Goal: Task Accomplishment & Management: Manage account settings

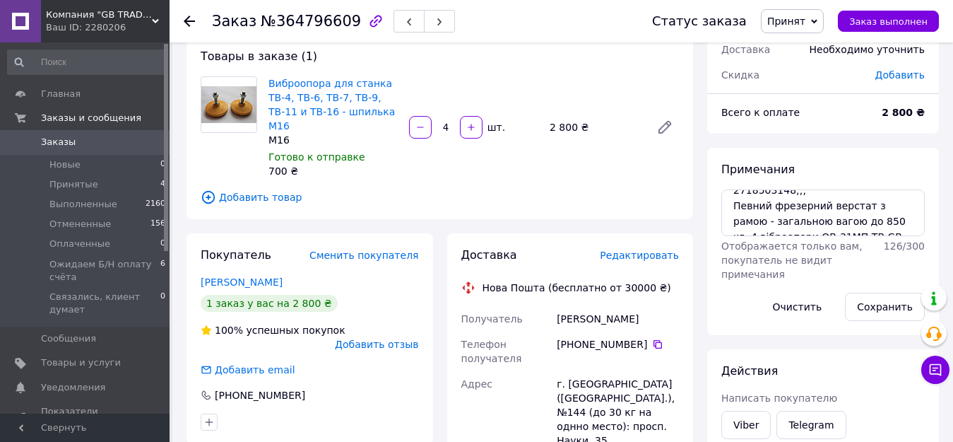
scroll to position [45, 0]
drag, startPoint x: 97, startPoint y: 137, endPoint x: 119, endPoint y: 120, distance: 27.7
click at [97, 137] on span "Заказы" at bounding box center [86, 142] width 90 height 13
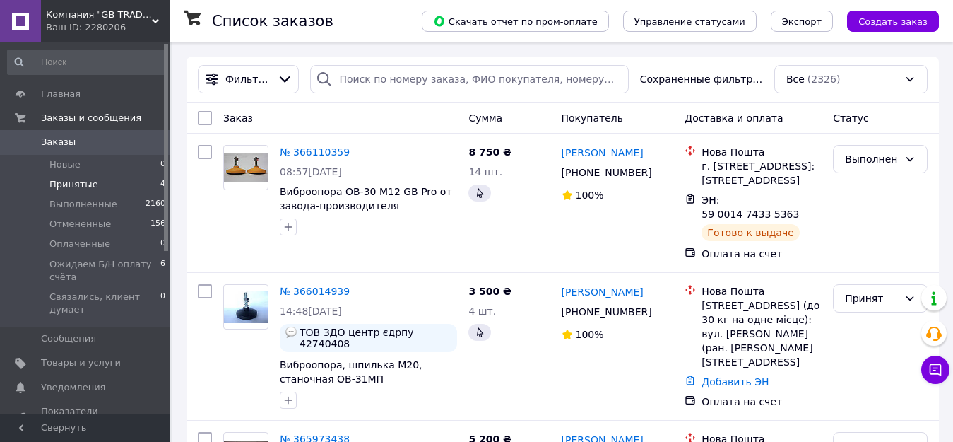
click at [70, 186] on span "Принятые" at bounding box center [73, 184] width 49 height 13
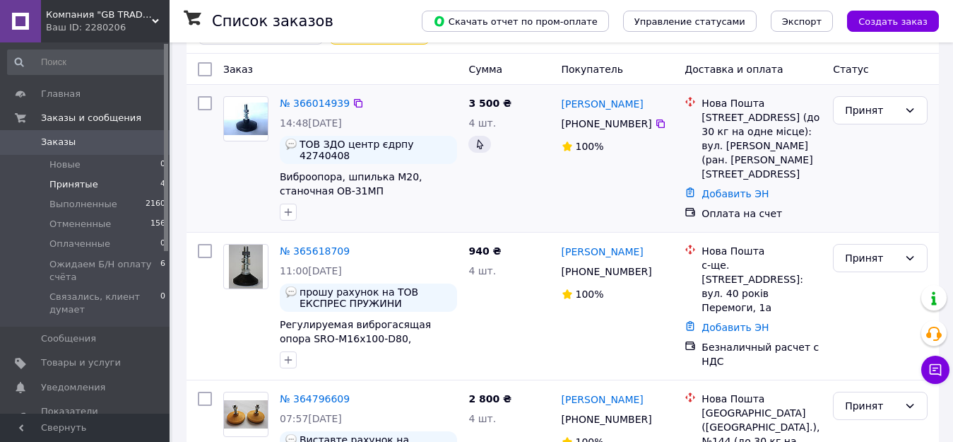
scroll to position [343, 0]
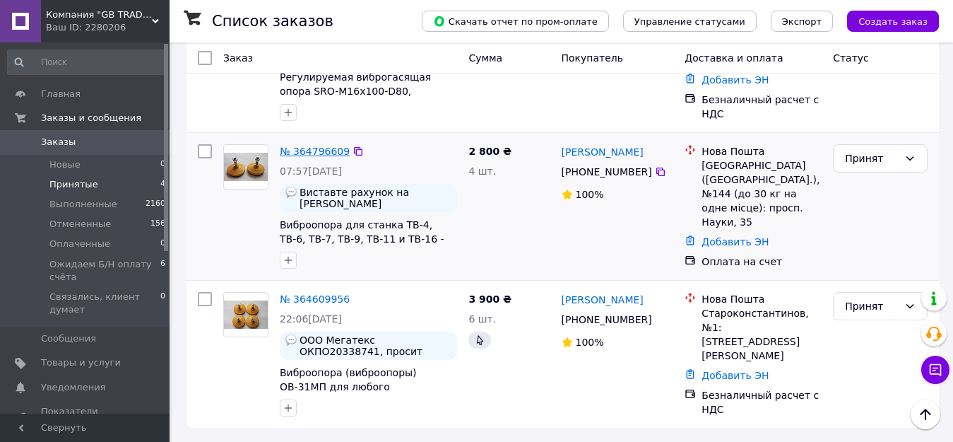
click at [326, 151] on link "№ 364796609" at bounding box center [315, 151] width 70 height 11
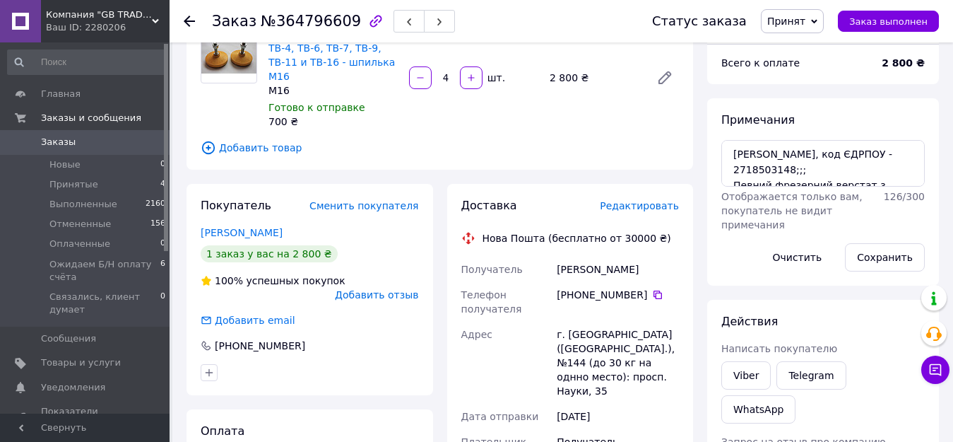
scroll to position [45, 0]
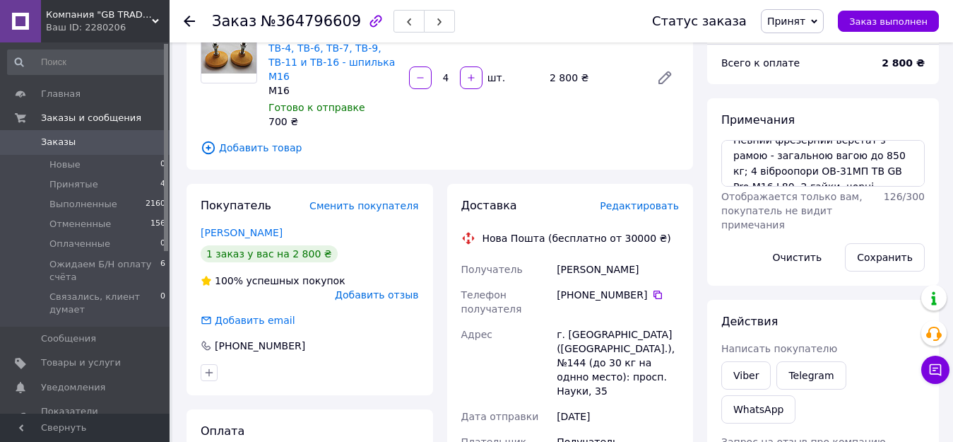
click at [97, 138] on span "Заказы" at bounding box center [86, 142] width 90 height 13
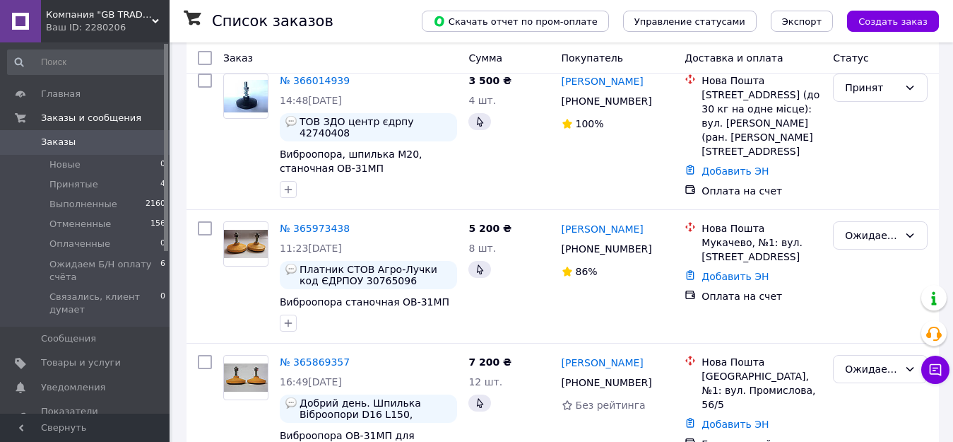
scroll to position [212, 0]
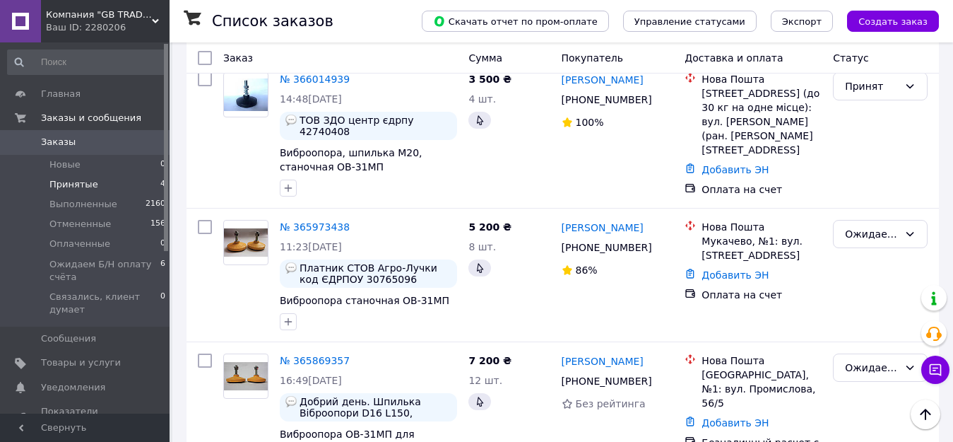
click at [78, 180] on span "Принятые" at bounding box center [73, 184] width 49 height 13
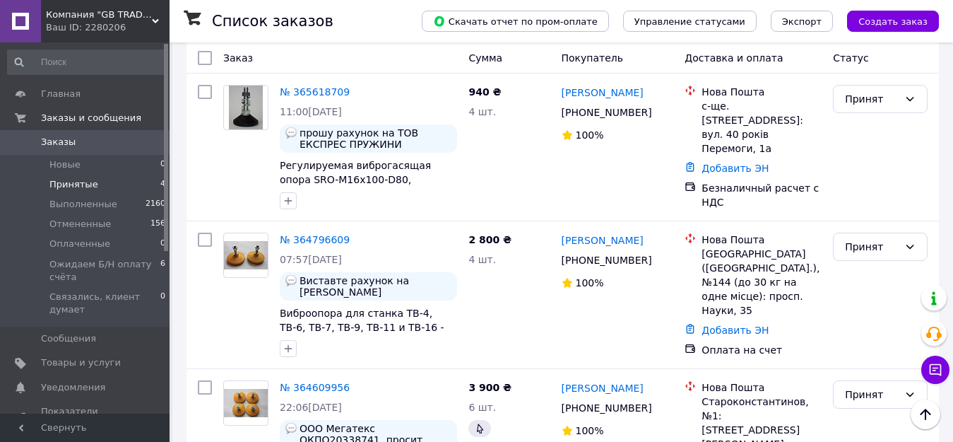
scroll to position [343, 0]
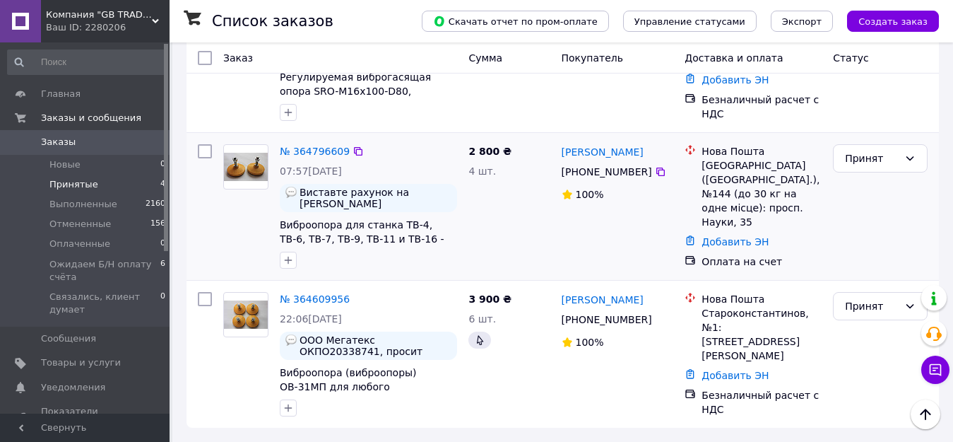
drag, startPoint x: 650, startPoint y: 167, endPoint x: 598, endPoint y: 213, distance: 69.0
click at [656, 167] on icon at bounding box center [660, 171] width 8 height 8
click at [944, 132] on div "Список заказов Скачать отчет по пром-оплате Управление статусами Экспорт Создат…" at bounding box center [562, 70] width 781 height 741
click at [658, 321] on div at bounding box center [660, 319] width 14 height 14
click at [656, 317] on icon at bounding box center [660, 319] width 8 height 8
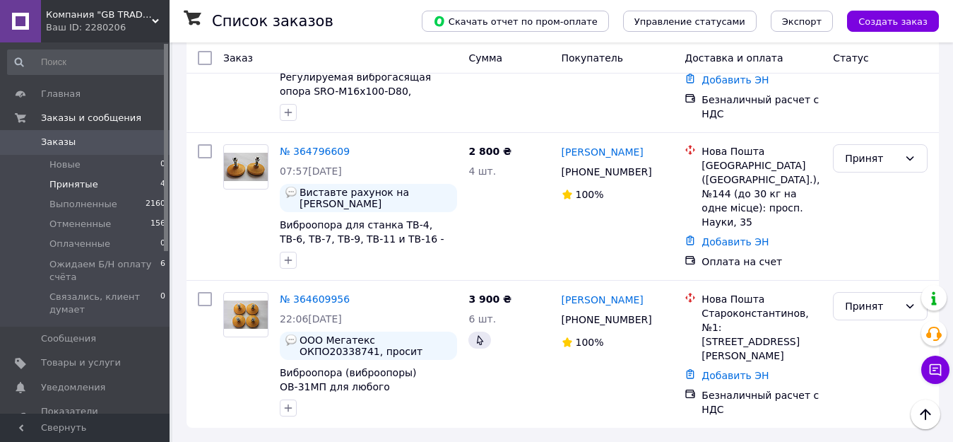
click at [940, 117] on div "Список заказов Скачать отчет по пром-оплате Управление статусами Экспорт Создат…" at bounding box center [562, 70] width 781 height 741
